Goal: Find specific page/section: Find specific page/section

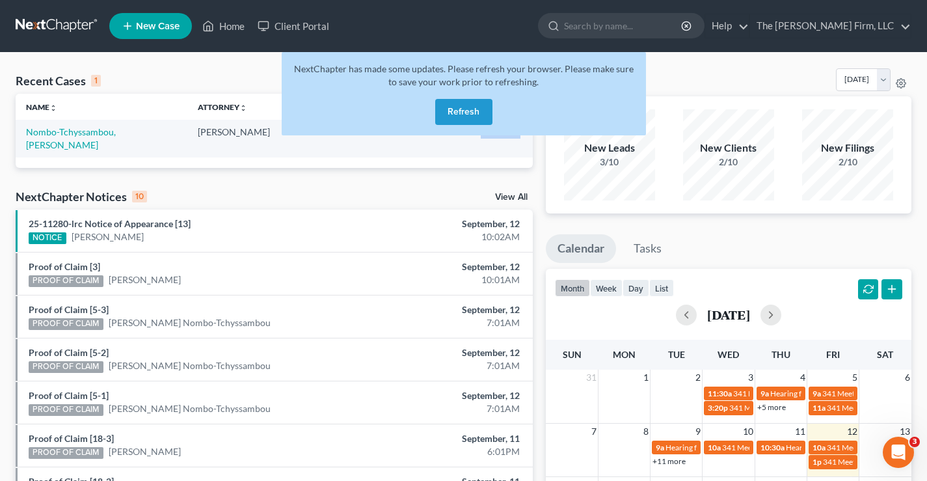
click at [462, 109] on button "Refresh" at bounding box center [463, 112] width 57 height 26
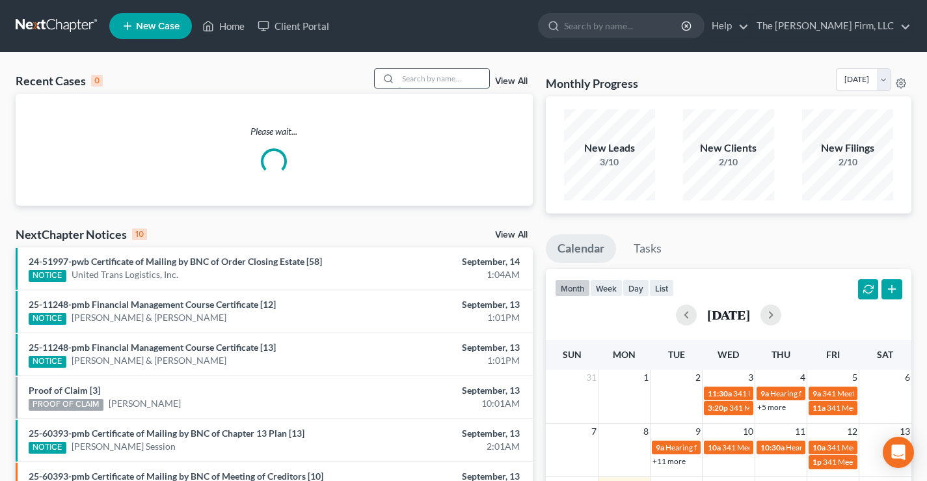
click at [436, 81] on input "search" at bounding box center [443, 78] width 91 height 19
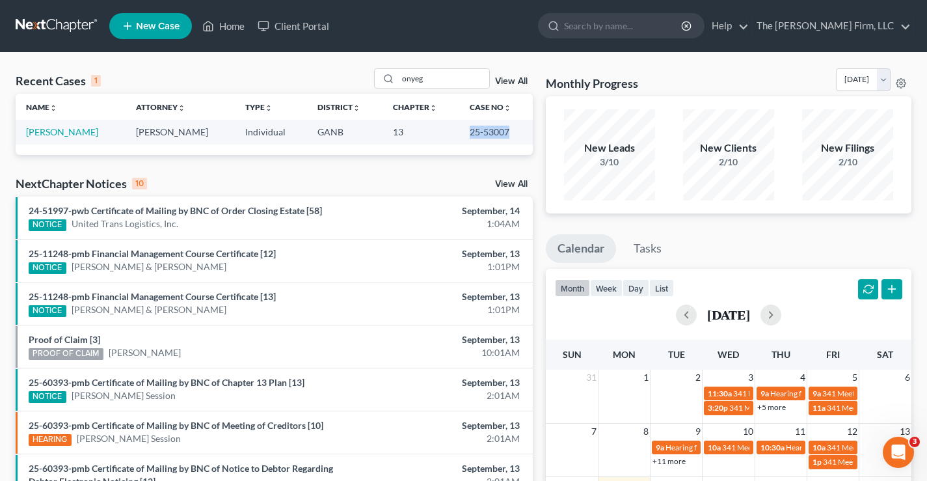
drag, startPoint x: 467, startPoint y: 129, endPoint x: 519, endPoint y: 127, distance: 52.1
click at [519, 127] on td "25-53007" at bounding box center [496, 132] width 74 height 24
copy td "25-53007"
drag, startPoint x: 441, startPoint y: 77, endPoint x: 267, endPoint y: 32, distance: 179.6
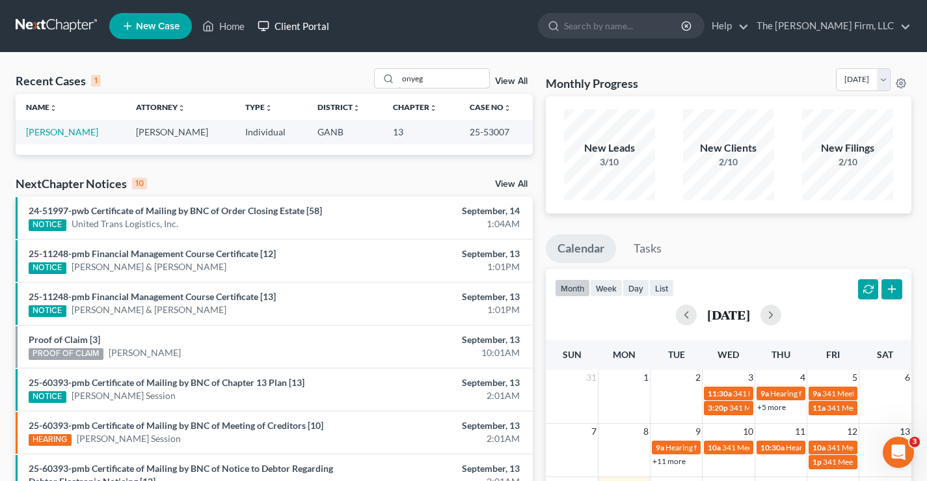
click at [338, 78] on div "Recent Cases 1 onyeg View All" at bounding box center [274, 80] width 517 height 25
type input "sawan"
drag, startPoint x: 472, startPoint y: 135, endPoint x: 512, endPoint y: 133, distance: 40.4
click at [512, 133] on td "24-10635" at bounding box center [496, 132] width 74 height 24
copy td "24-10635"
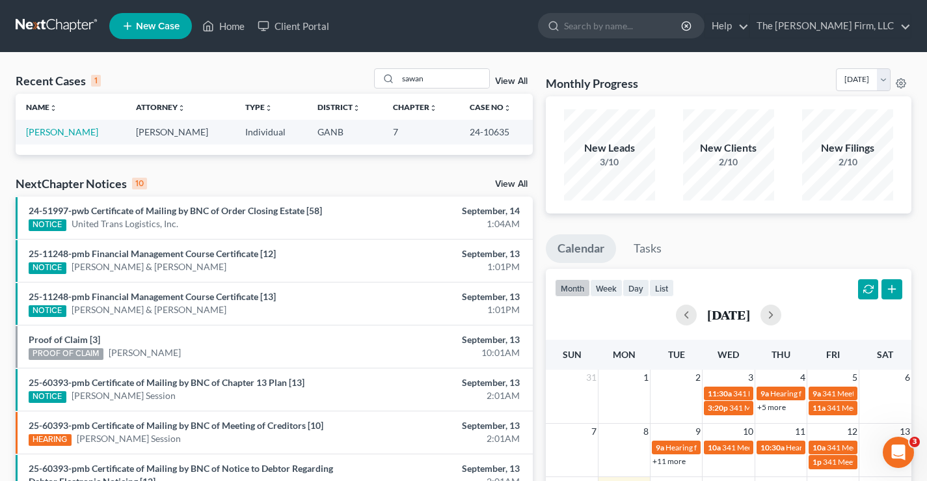
click at [236, 170] on div "Recent Cases 1 sawan View All Name unfold_more expand_more expand_less Attorney…" at bounding box center [274, 390] width 530 height 644
